Goal: Transaction & Acquisition: Purchase product/service

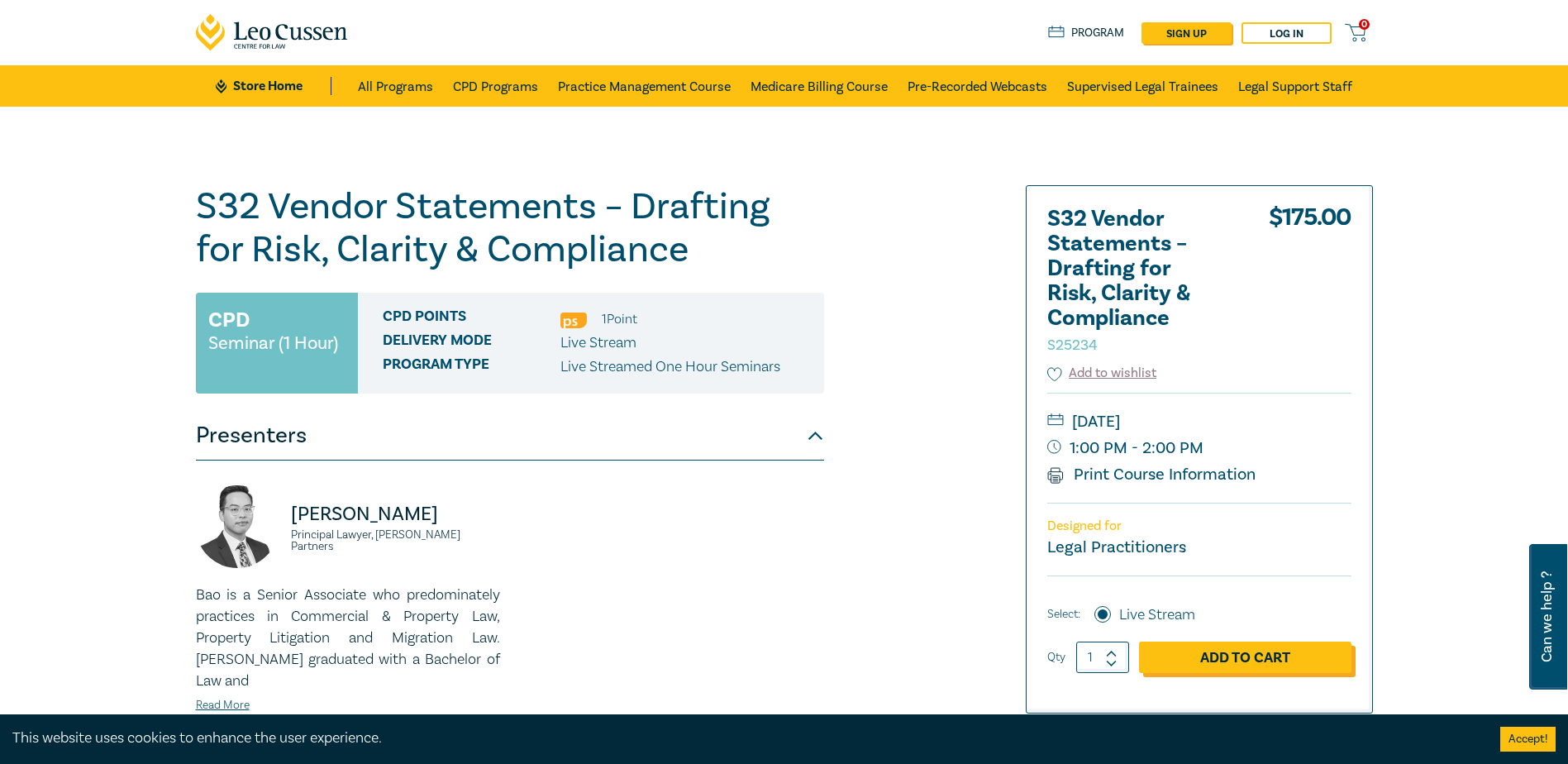
click at [1068, 458] on link "Add to Cart" at bounding box center [1245, 657] width 213 height 31
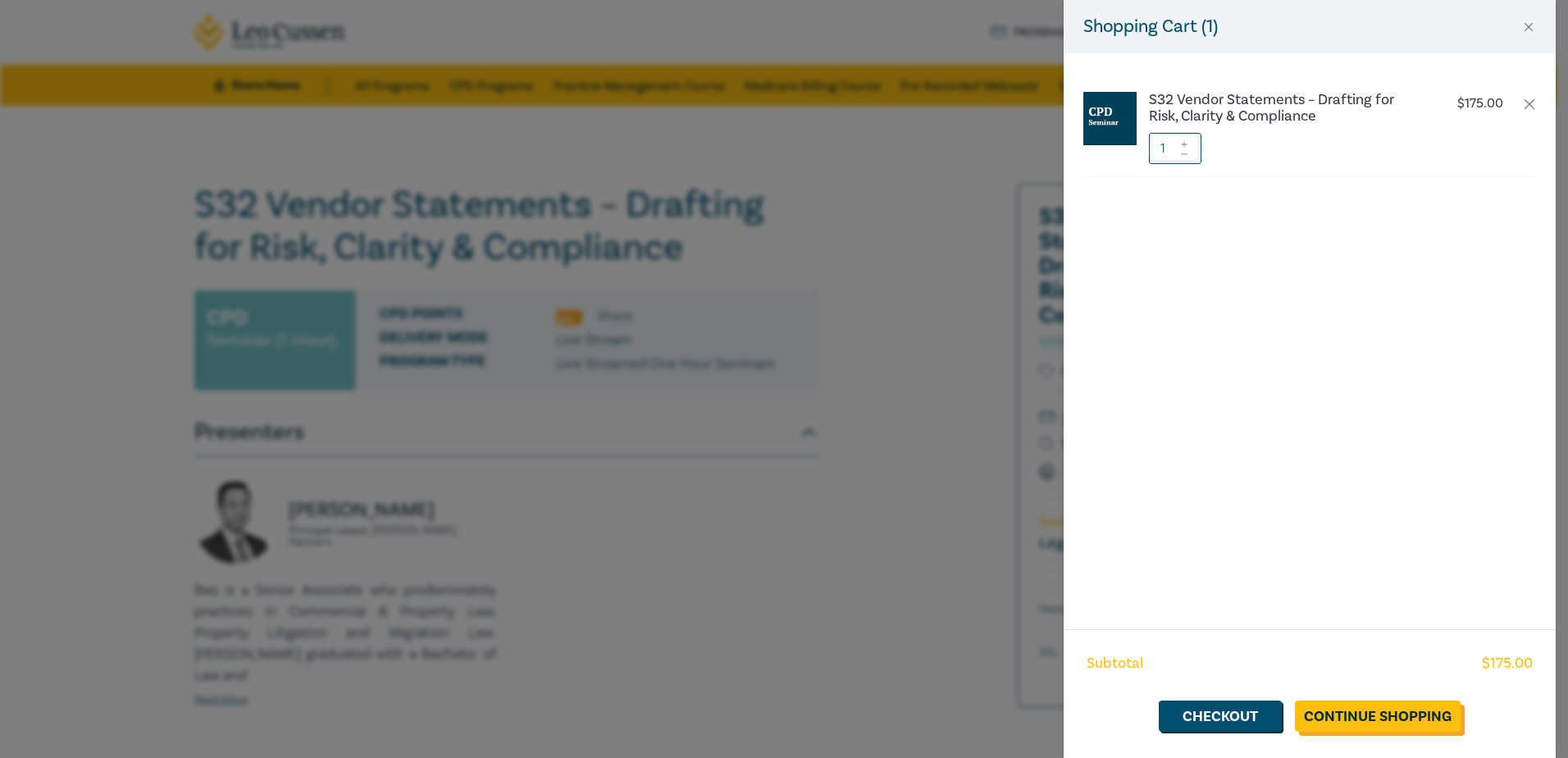
click at [1060, 455] on link "Continue Shopping" at bounding box center [1377, 715] width 165 height 31
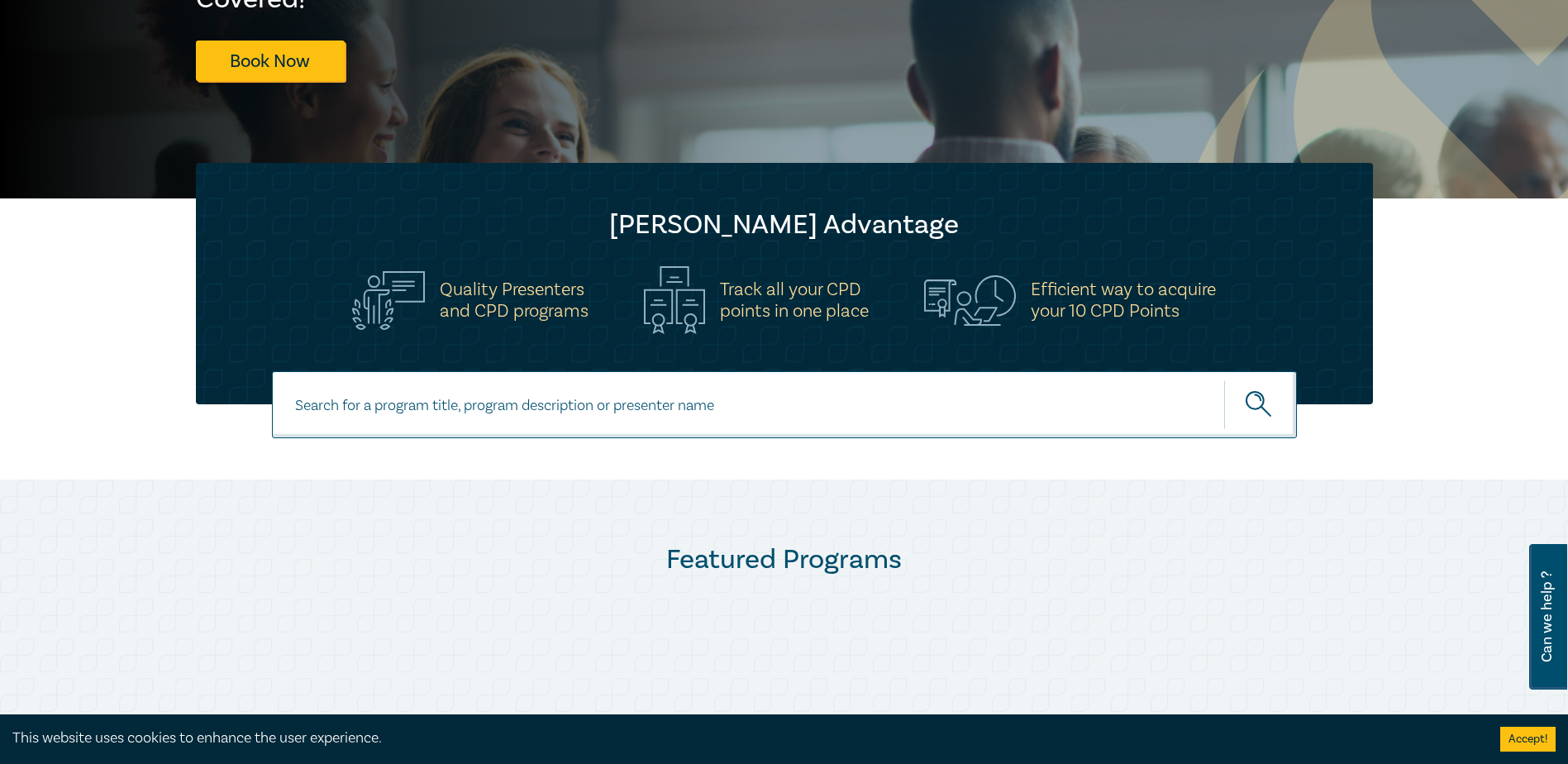
scroll to position [331, 0]
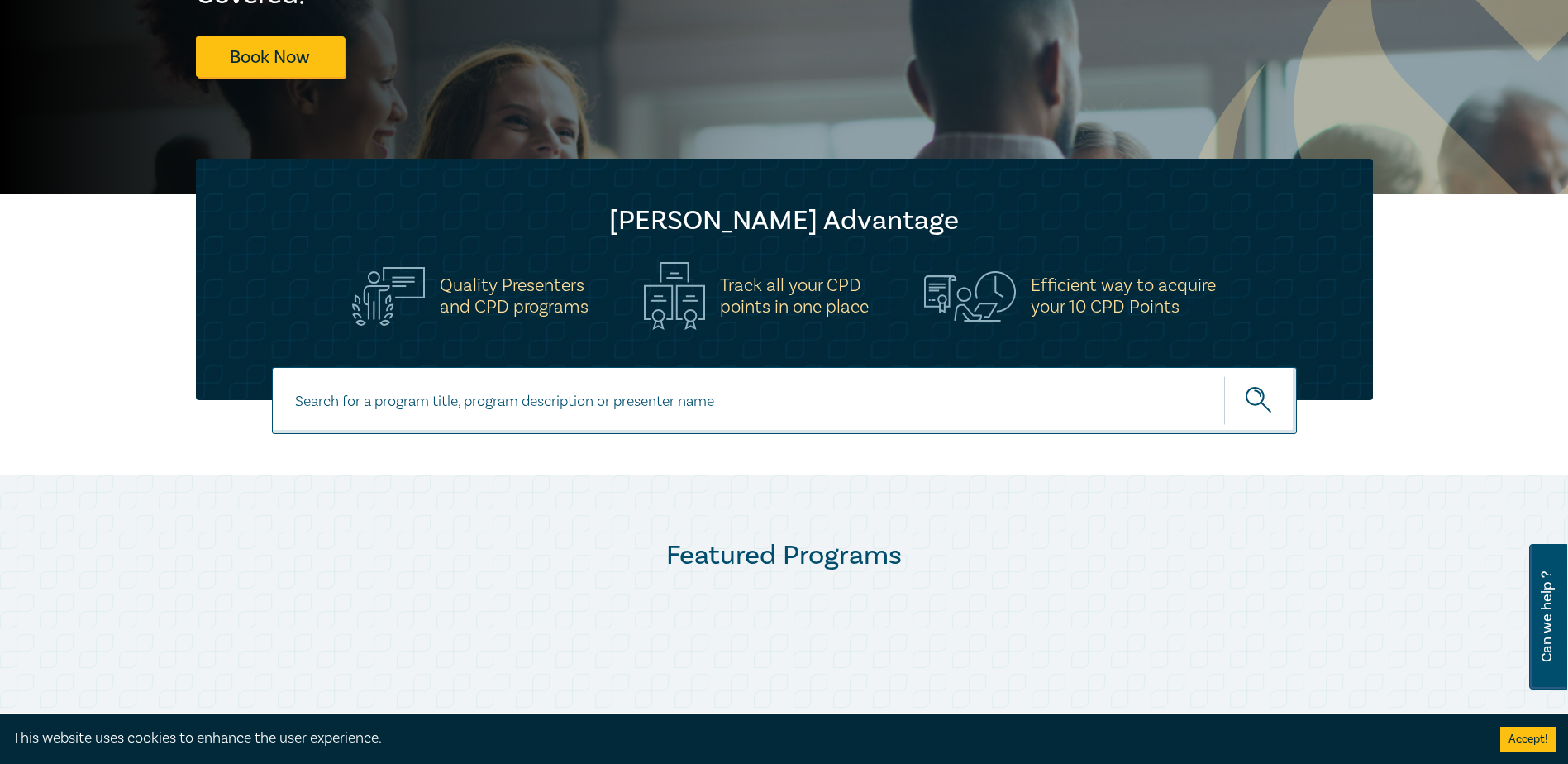
click at [496, 401] on input at bounding box center [784, 400] width 1025 height 67
type input "owners corporation"
click at [1068, 376] on button "submit" at bounding box center [1260, 400] width 73 height 51
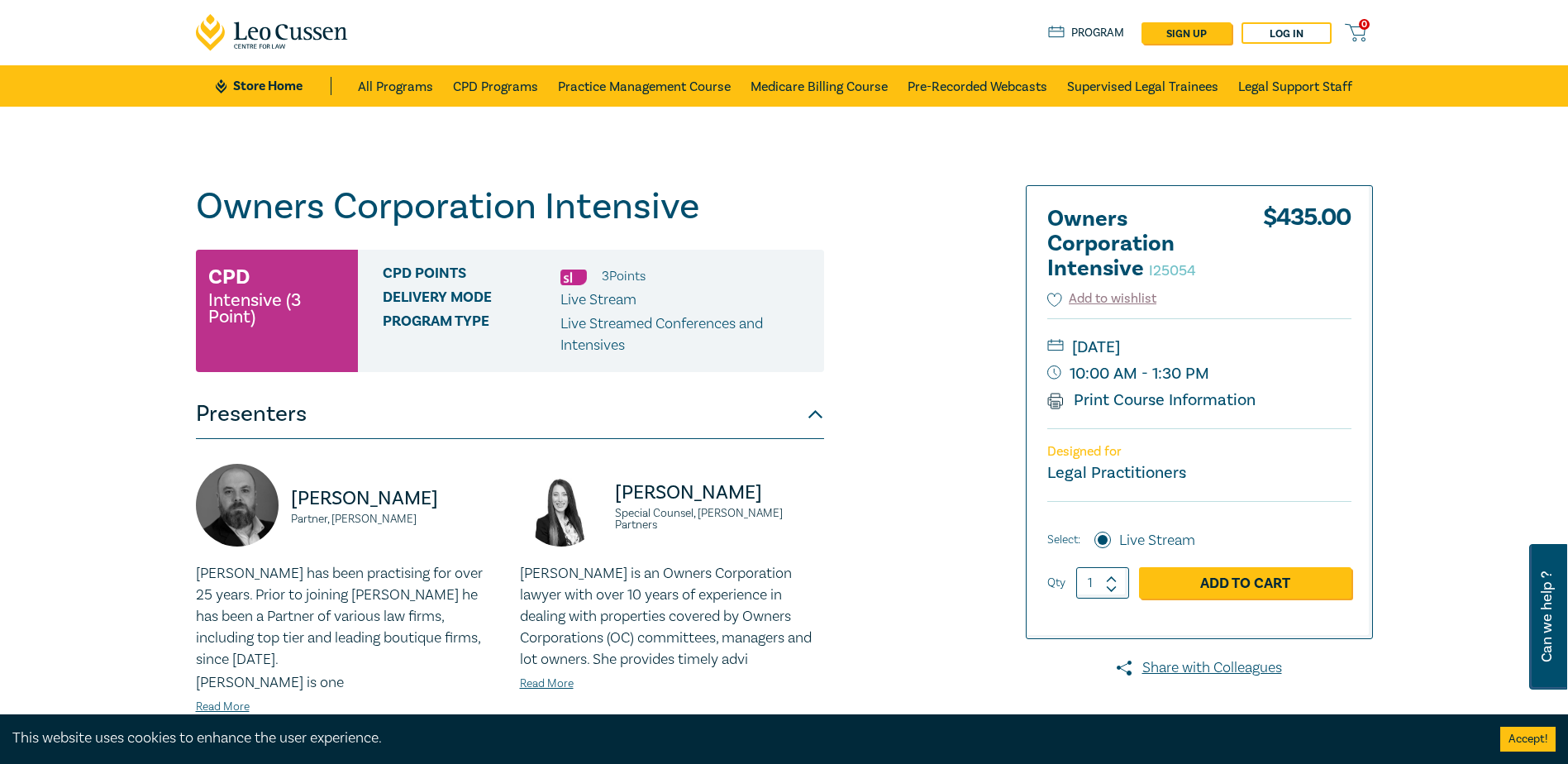
click at [1454, 242] on div "Owners Corporation Intensive I25054 CPD Intensive (3 Point) CPD Points 3 Point …" at bounding box center [784, 629] width 1568 height 1045
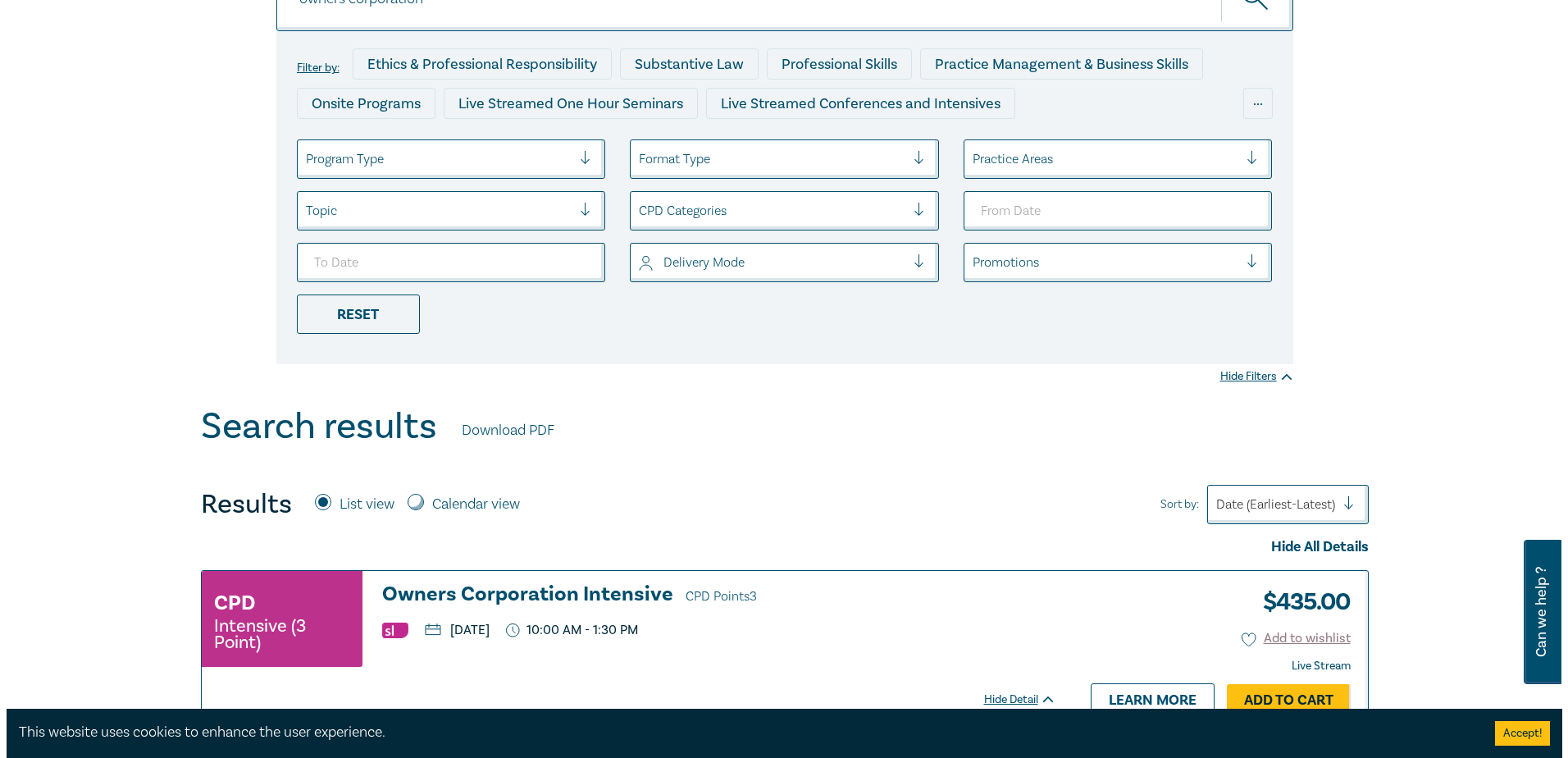
scroll to position [246, 0]
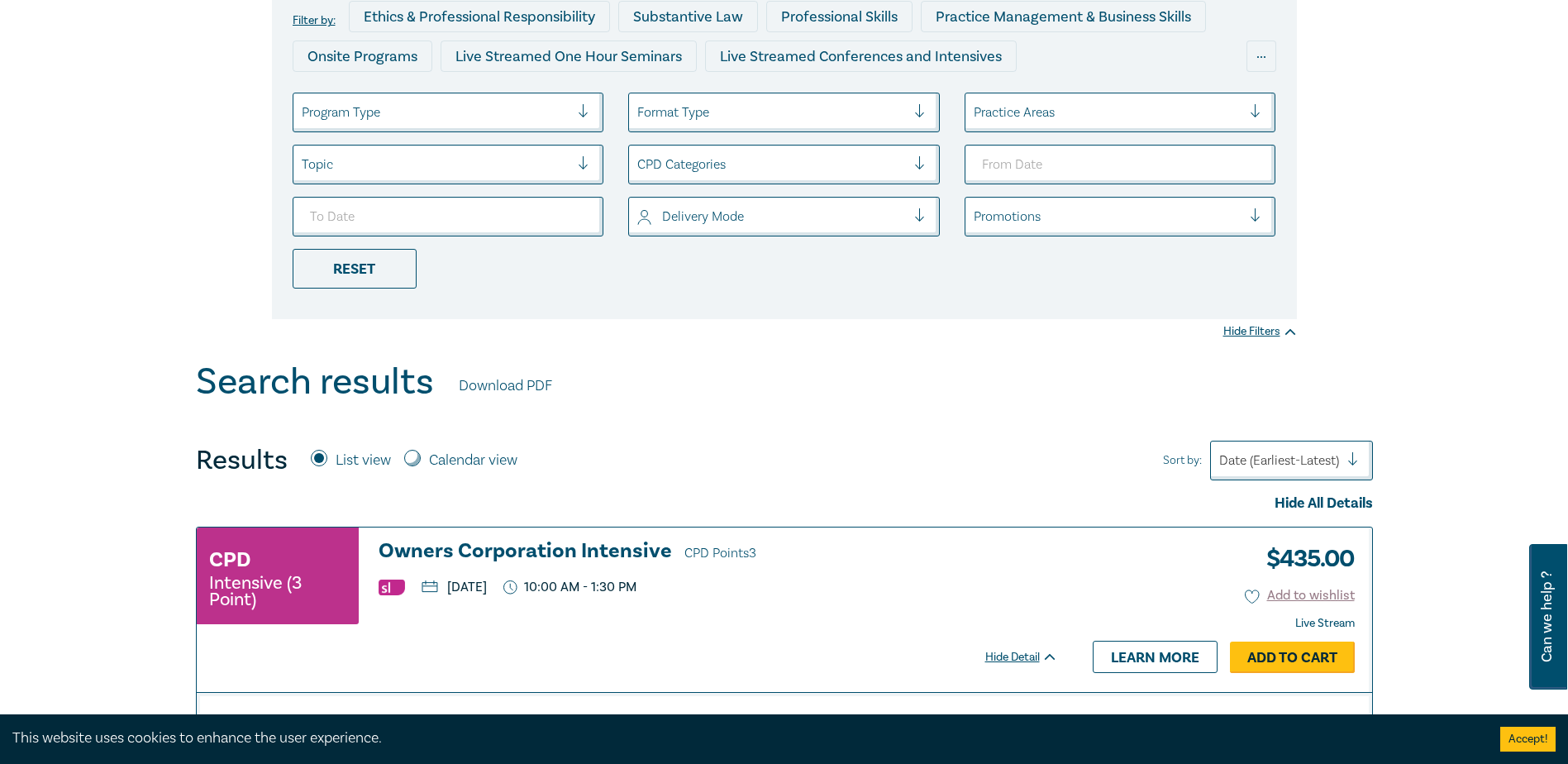
click at [1284, 655] on link "Add to Cart" at bounding box center [1292, 657] width 125 height 31
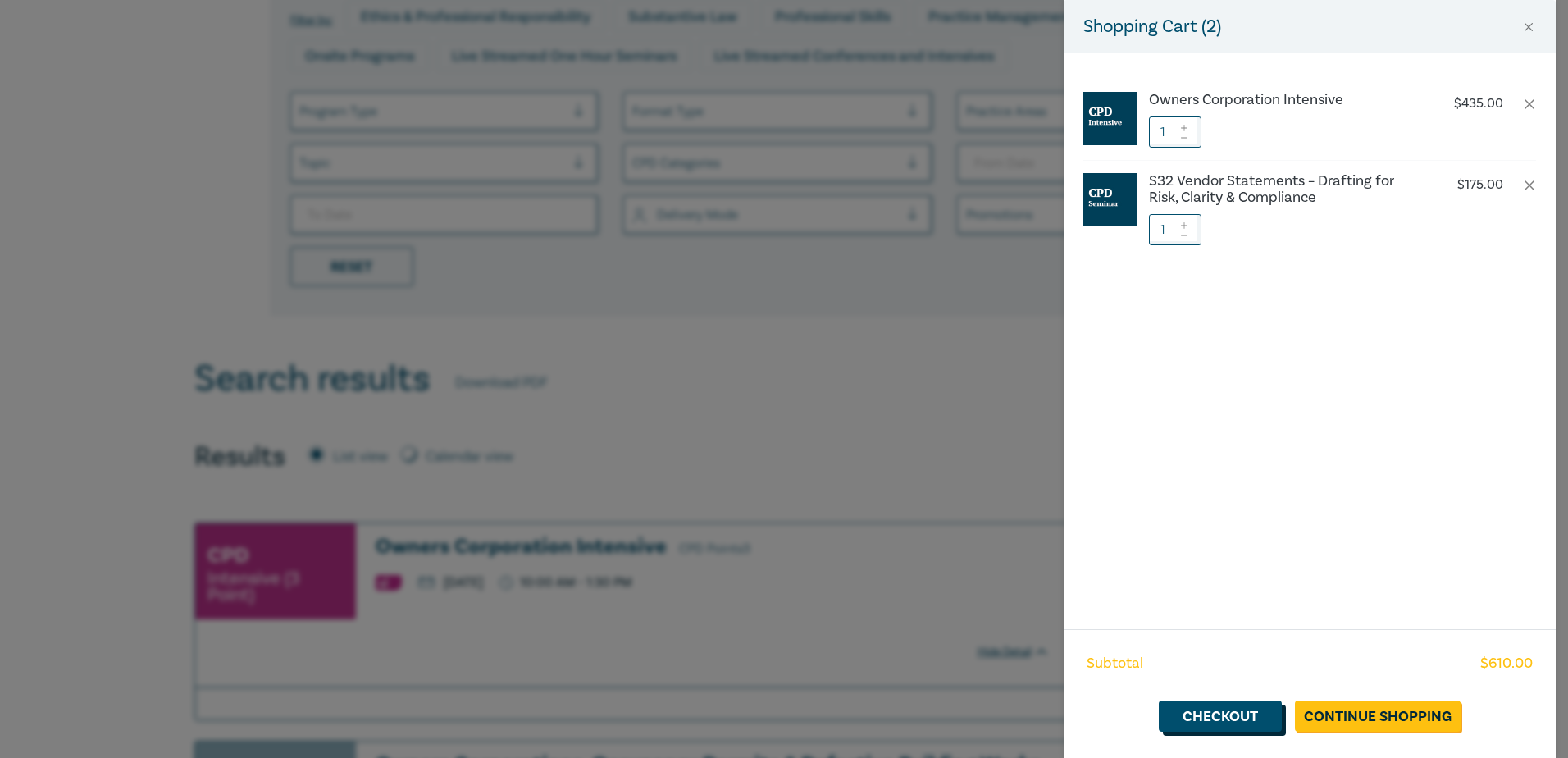
click at [1233, 716] on link "Checkout" at bounding box center [1220, 715] width 123 height 31
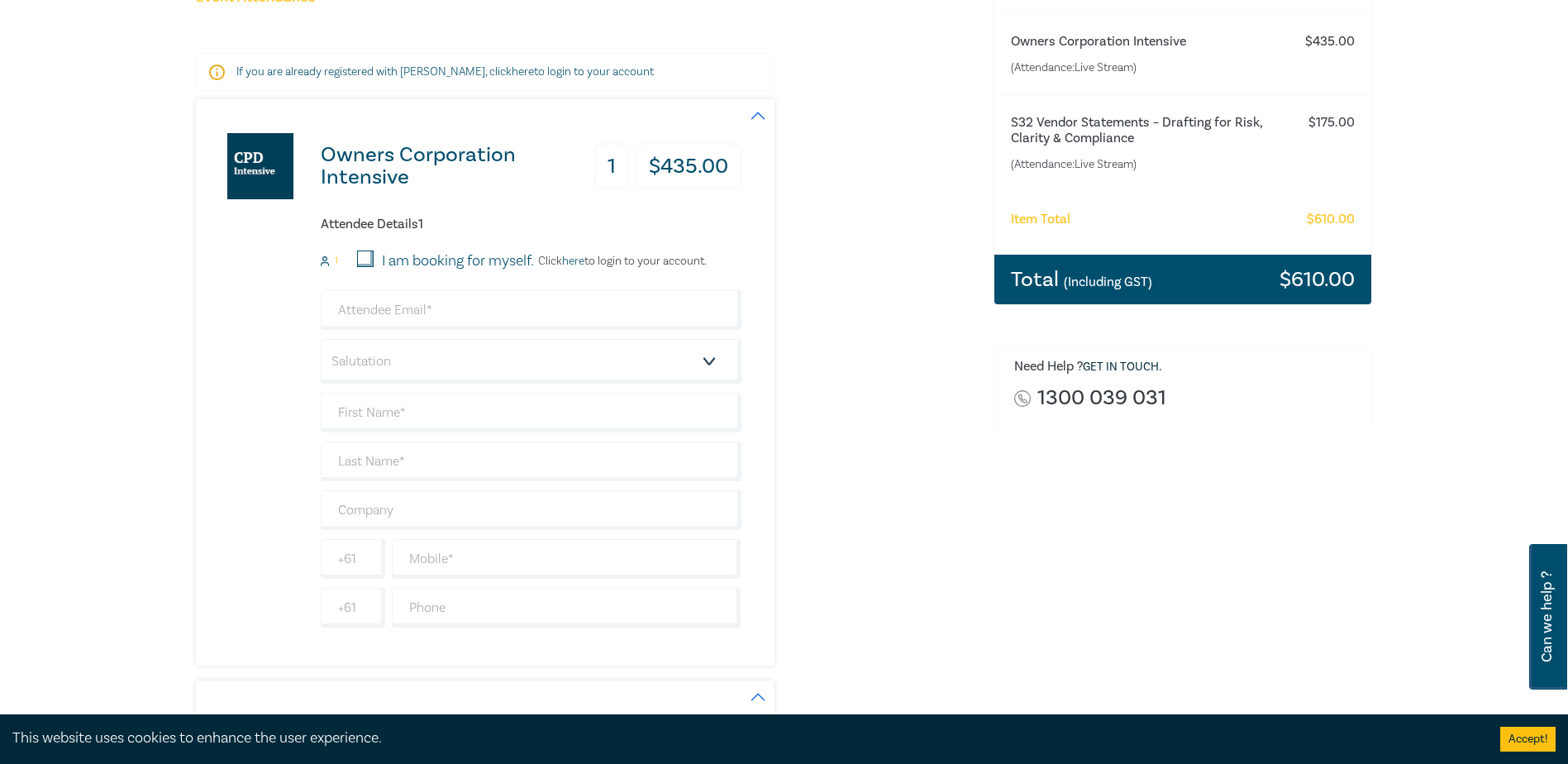
scroll to position [248, 0]
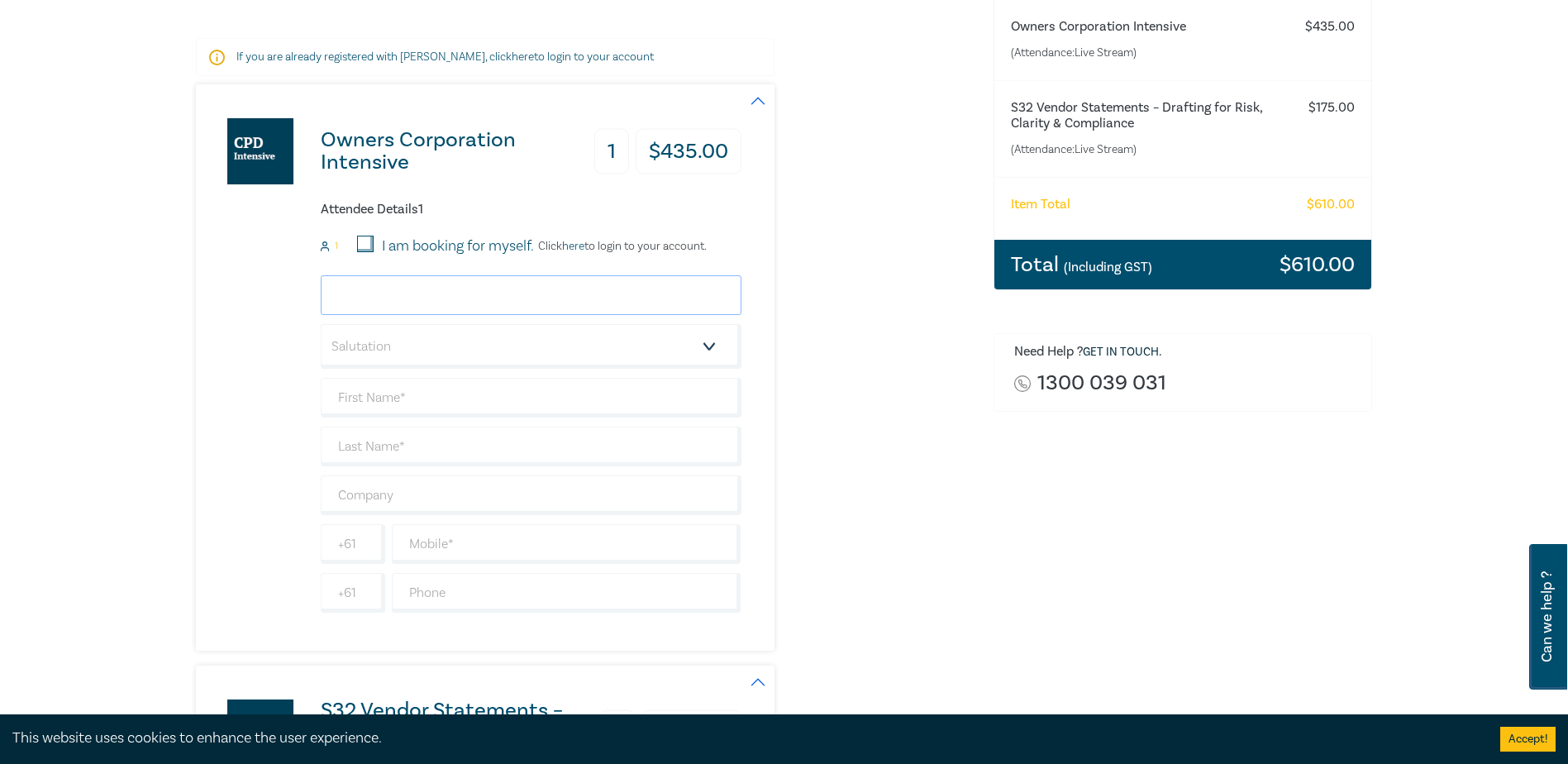
click at [502, 301] on input "email" at bounding box center [530, 296] width 420 height 40
type input "joy@sinisgallifoster.com.au"
click at [474, 400] on input "text" at bounding box center [530, 397] width 420 height 40
type input "Joy"
type input "Meng"
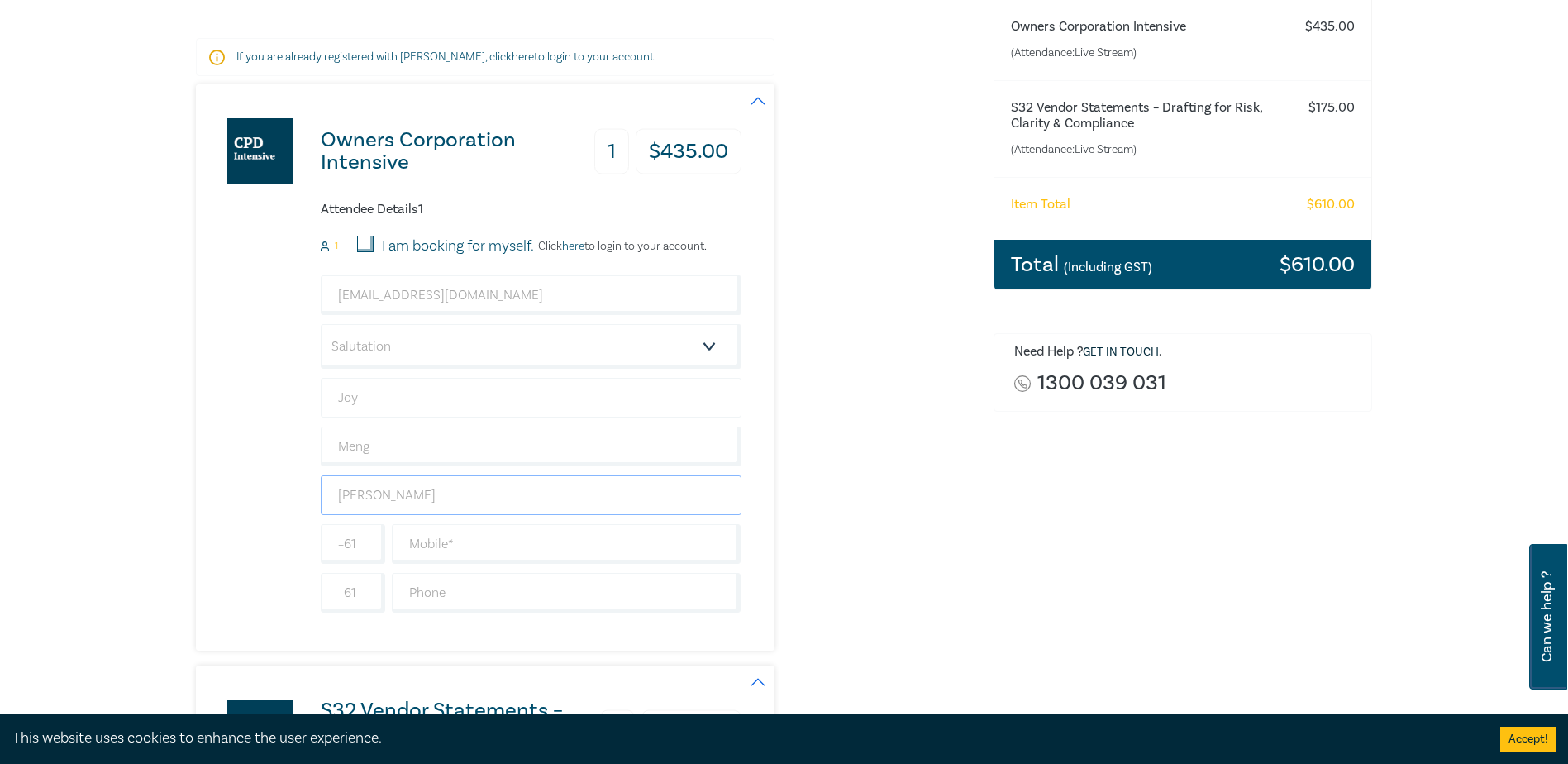
type input "[PERSON_NAME]"
click at [546, 546] on input "text" at bounding box center [566, 544] width 349 height 40
type input "0421485232"
click at [1035, 514] on div "Order Owners Corporation Intensive (Attendance: Live Stream ) $ 435.00 S32 Vend…" at bounding box center [1183, 643] width 399 height 1427
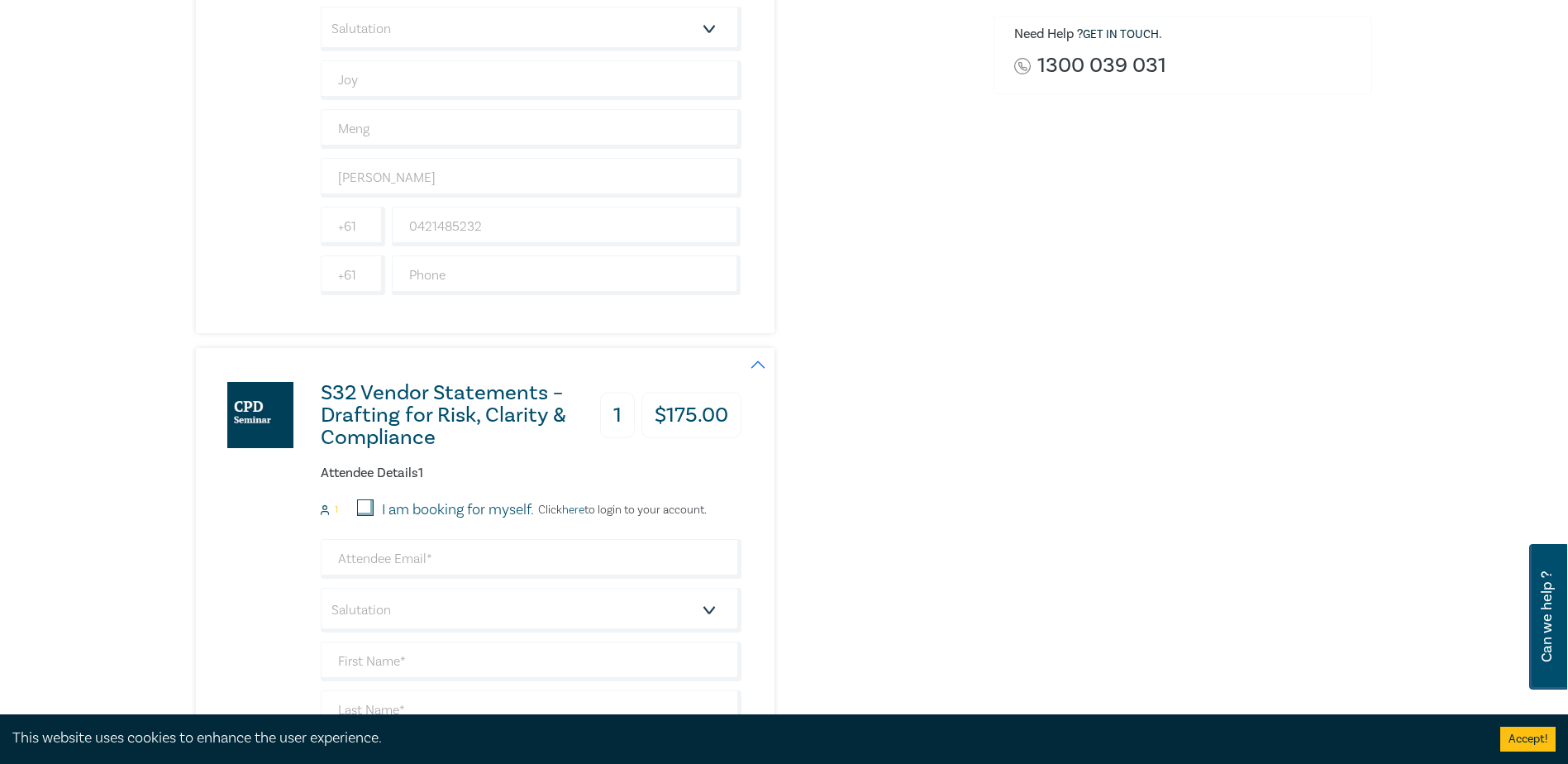
scroll to position [661, 0]
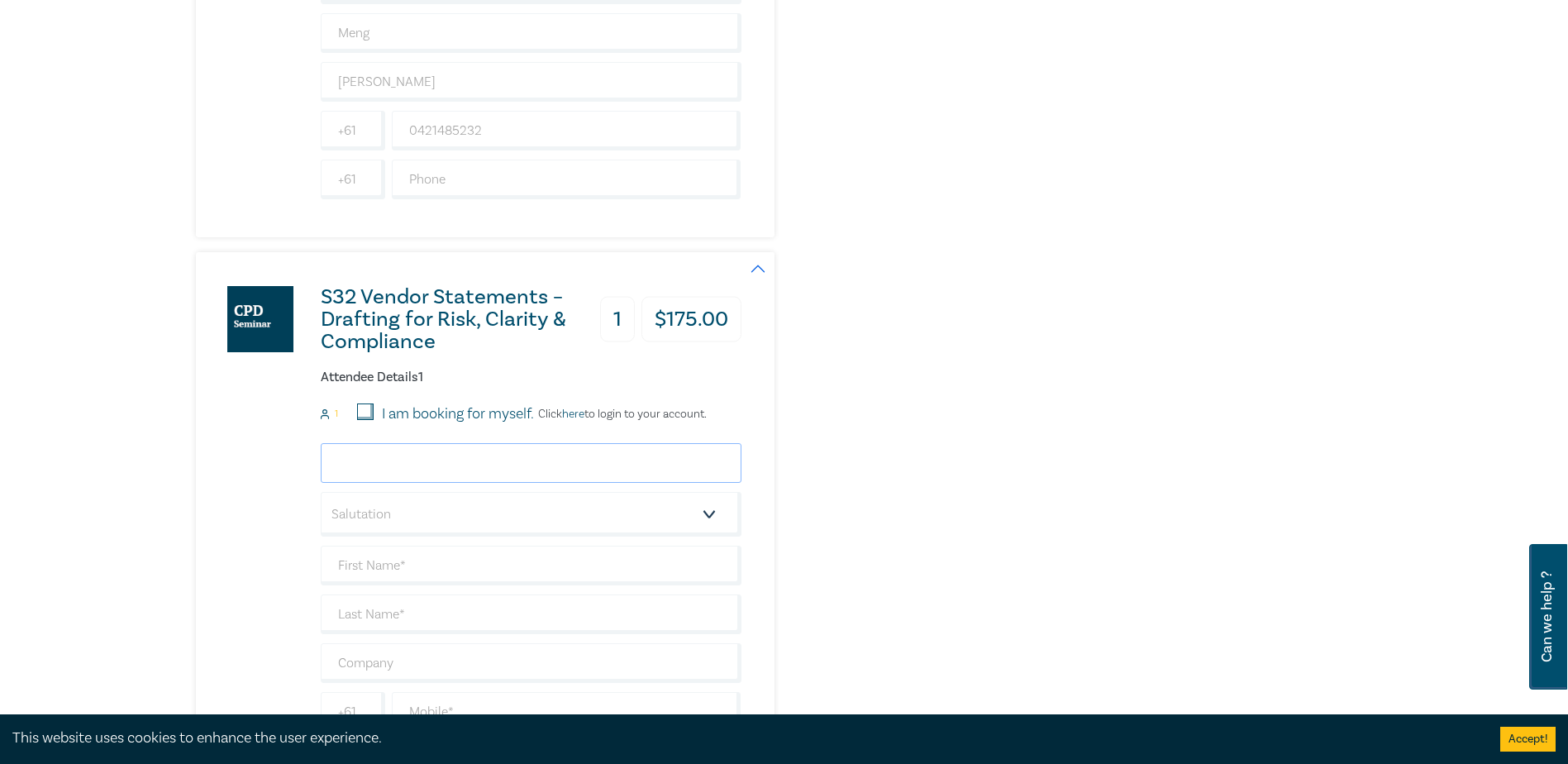
click at [542, 464] on input "email" at bounding box center [530, 463] width 420 height 40
type input "joy@sinisgallifoster.com.au"
type input "Joy"
type input "Meng"
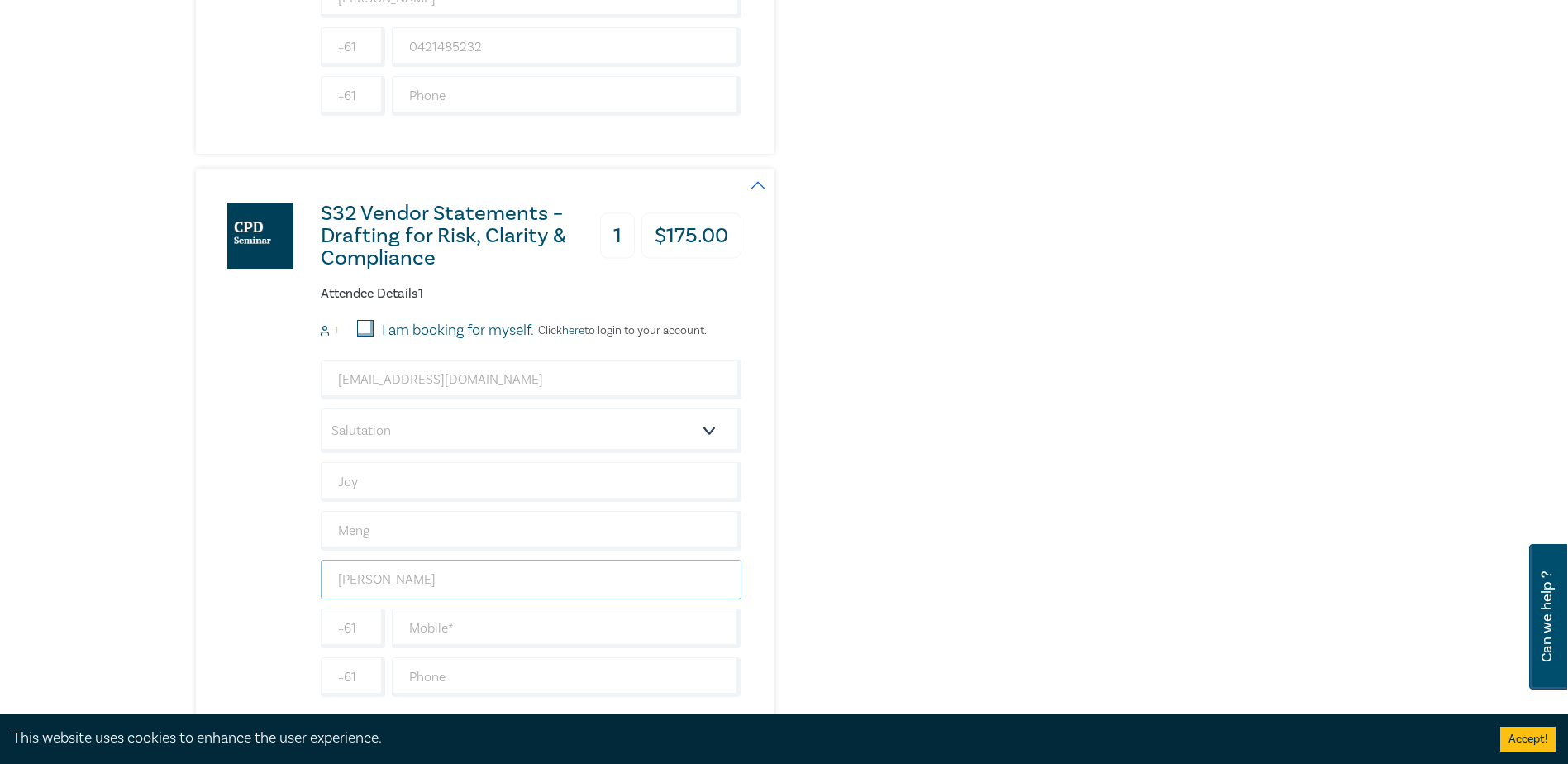
scroll to position [910, 0]
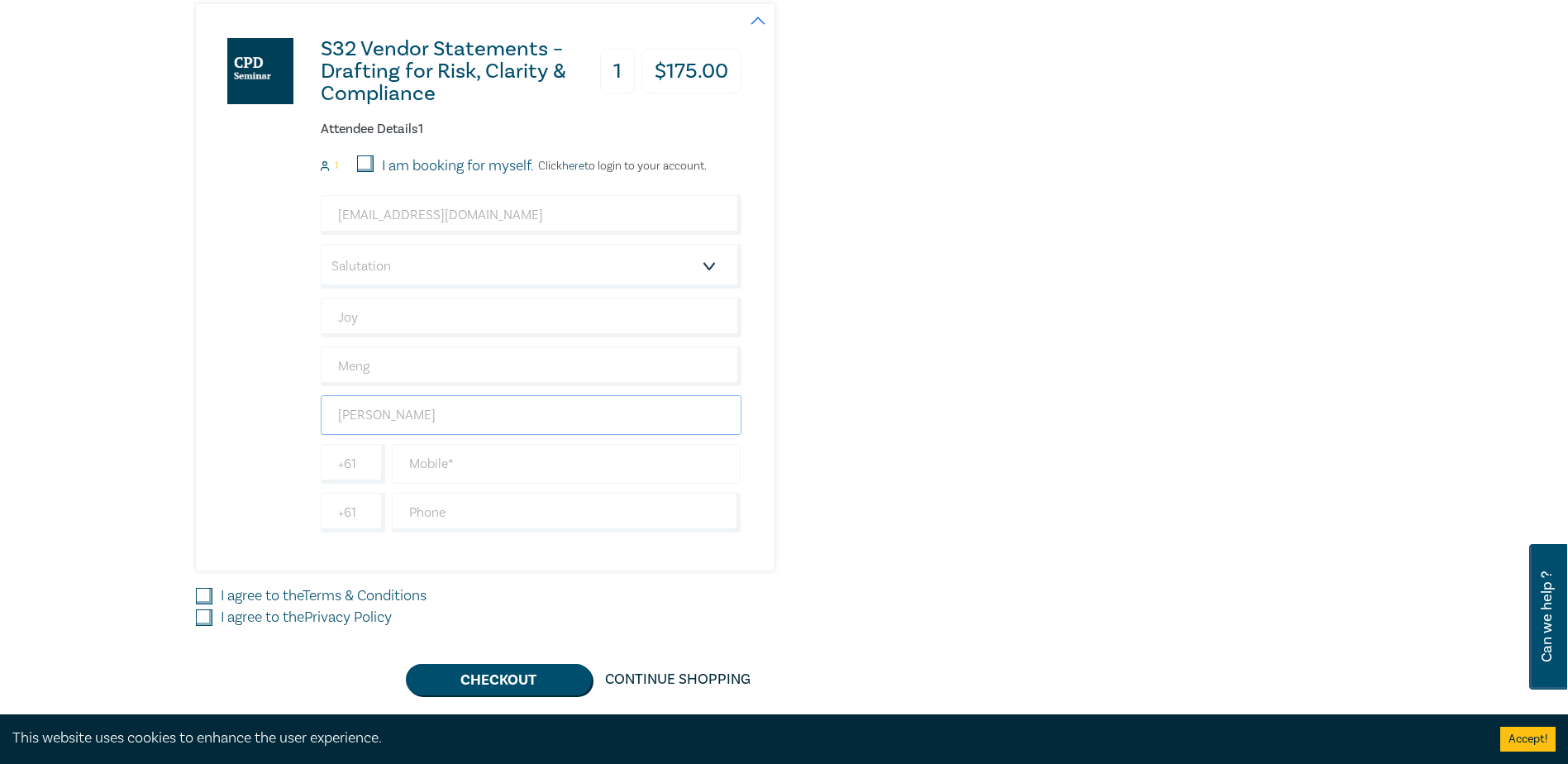
type input "[PERSON_NAME]"
click at [555, 463] on input "text" at bounding box center [566, 464] width 349 height 40
type input "0421485232"
drag, startPoint x: 1175, startPoint y: 573, endPoint x: 1106, endPoint y: 573, distance: 69.0
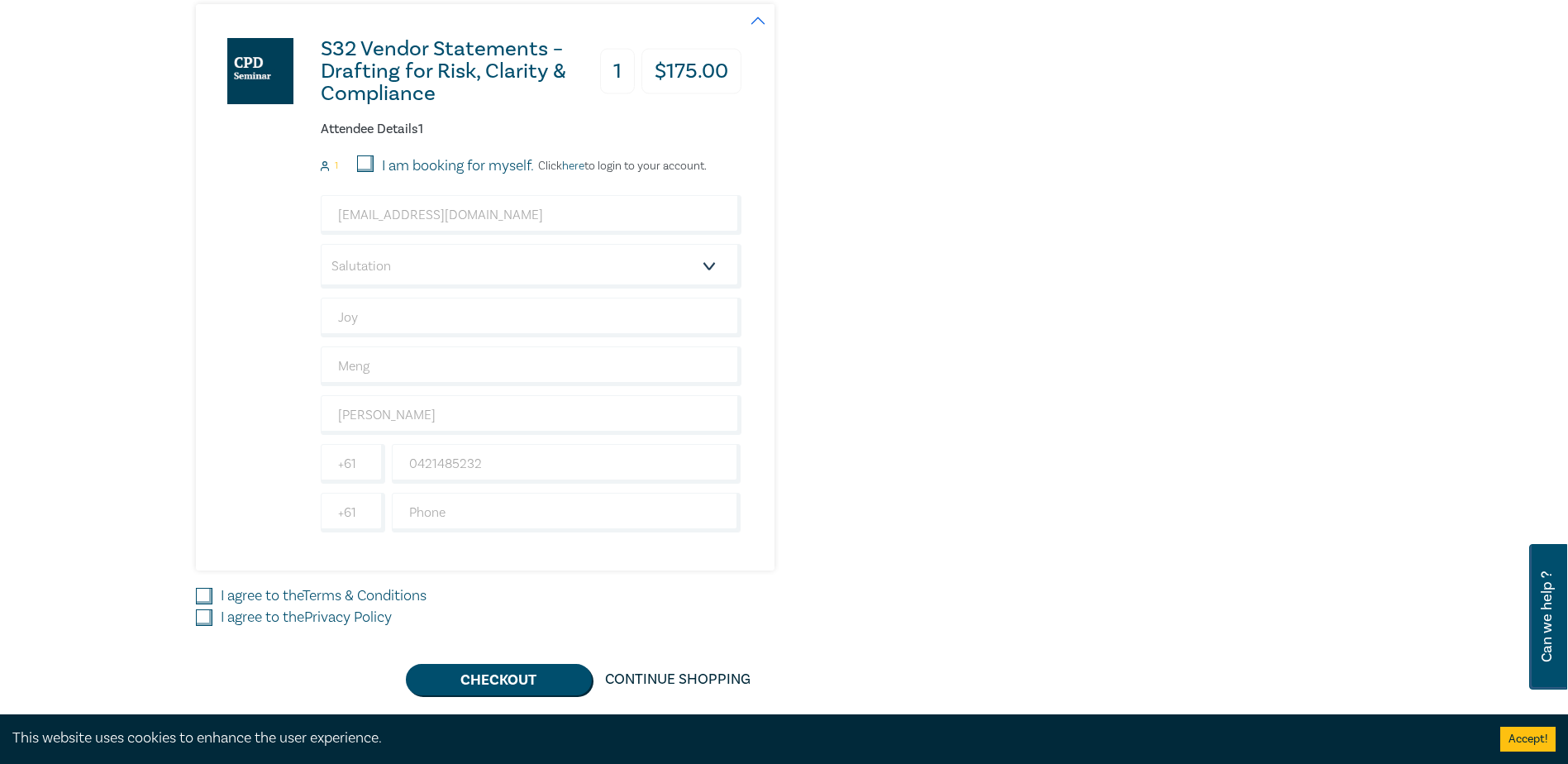
click at [199, 593] on input "I agree to the Terms & Conditions" at bounding box center [204, 596] width 17 height 17
checkbox input "true"
click at [205, 621] on input "I agree to the Privacy Policy" at bounding box center [204, 617] width 17 height 17
checkbox input "true"
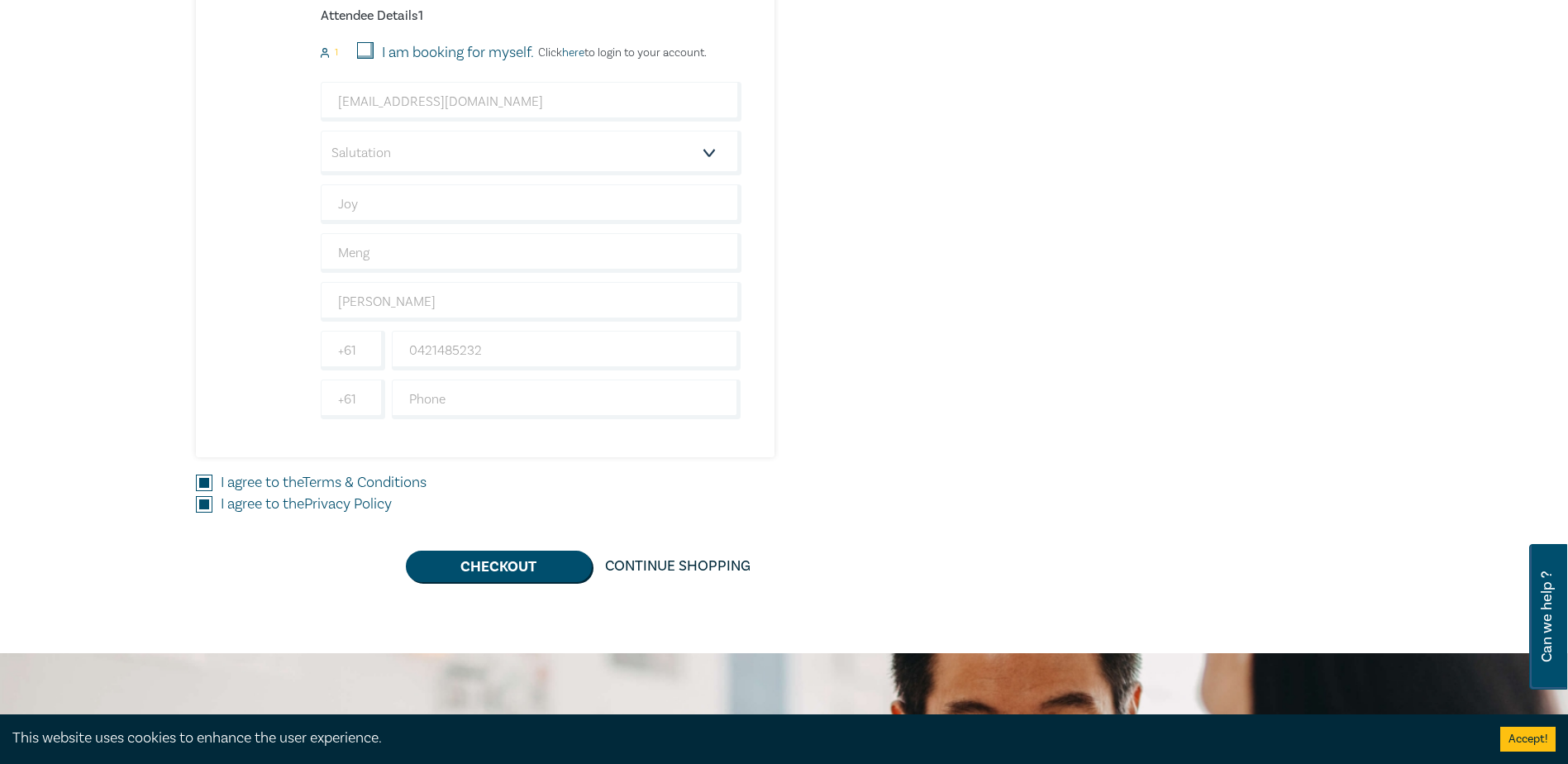
scroll to position [1240, 0]
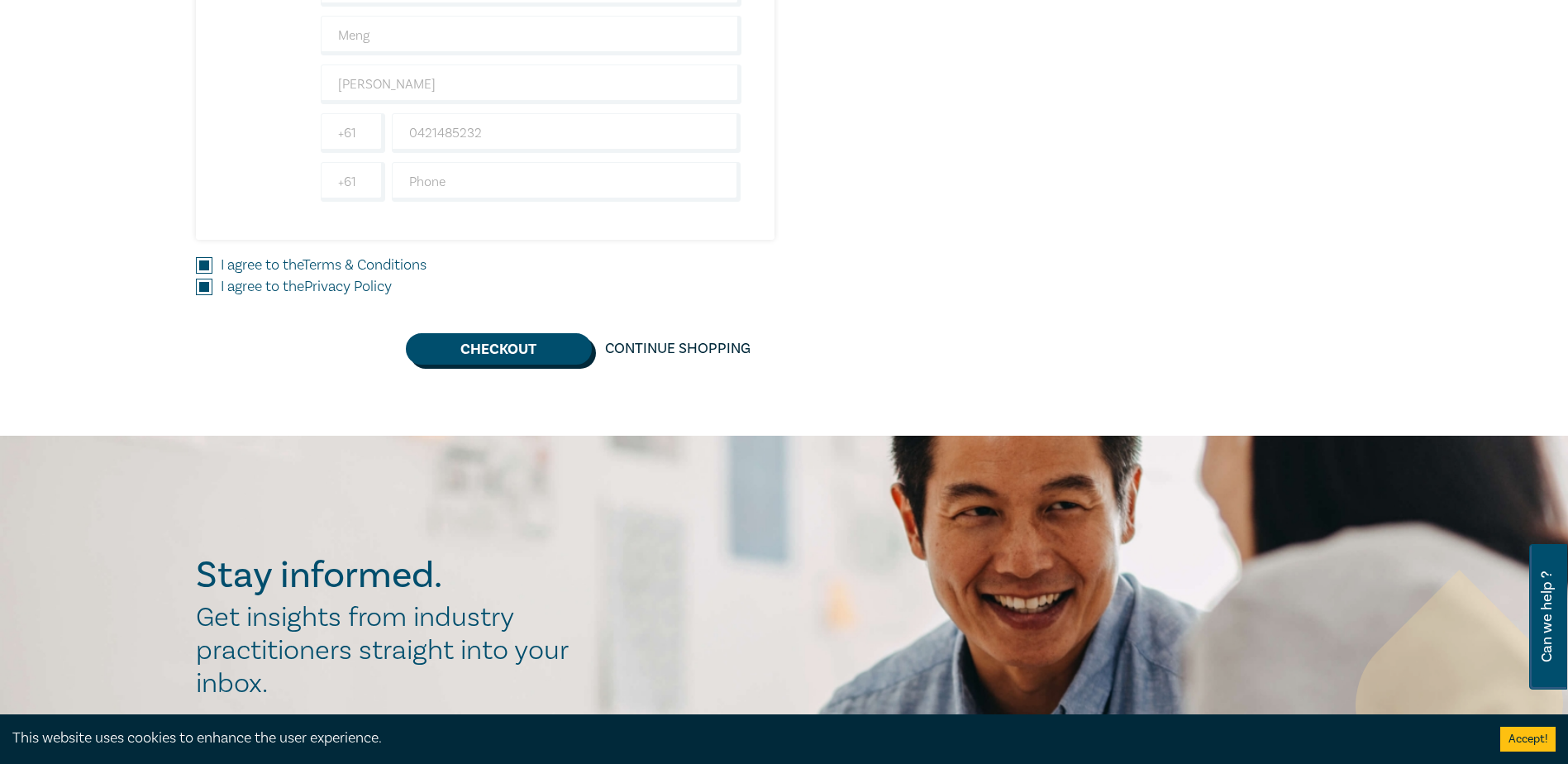
click at [496, 354] on button "Checkout" at bounding box center [499, 349] width 186 height 31
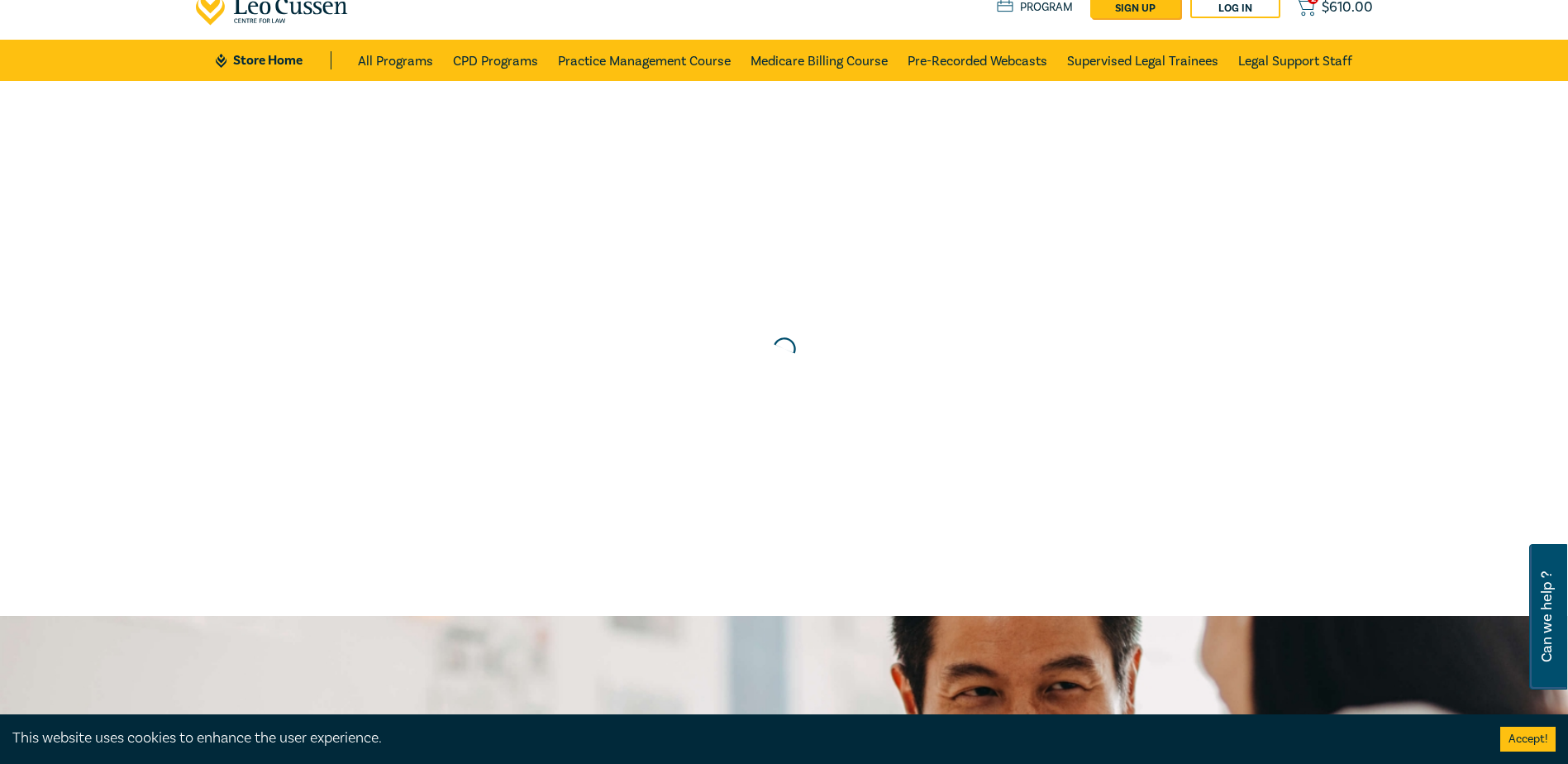
scroll to position [0, 0]
